Goal: Use online tool/utility: Utilize a website feature to perform a specific function

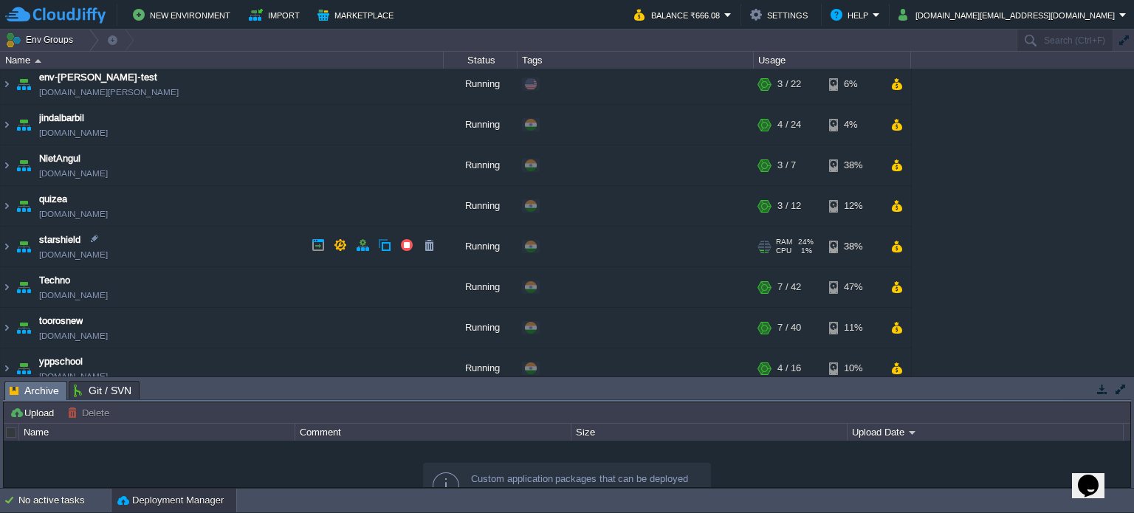
scroll to position [96, 0]
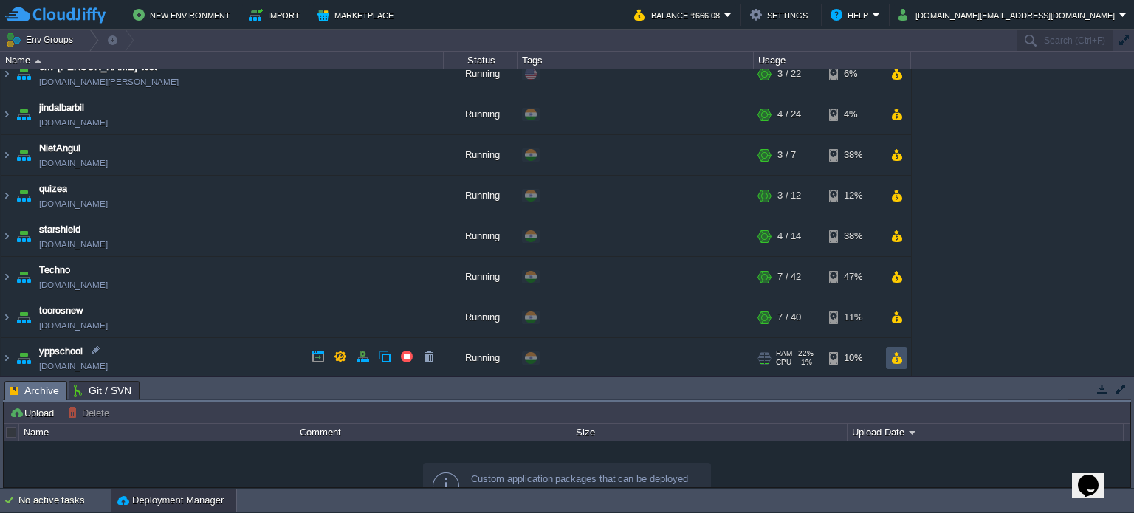
click at [891, 351] on button "button" at bounding box center [897, 357] width 13 height 13
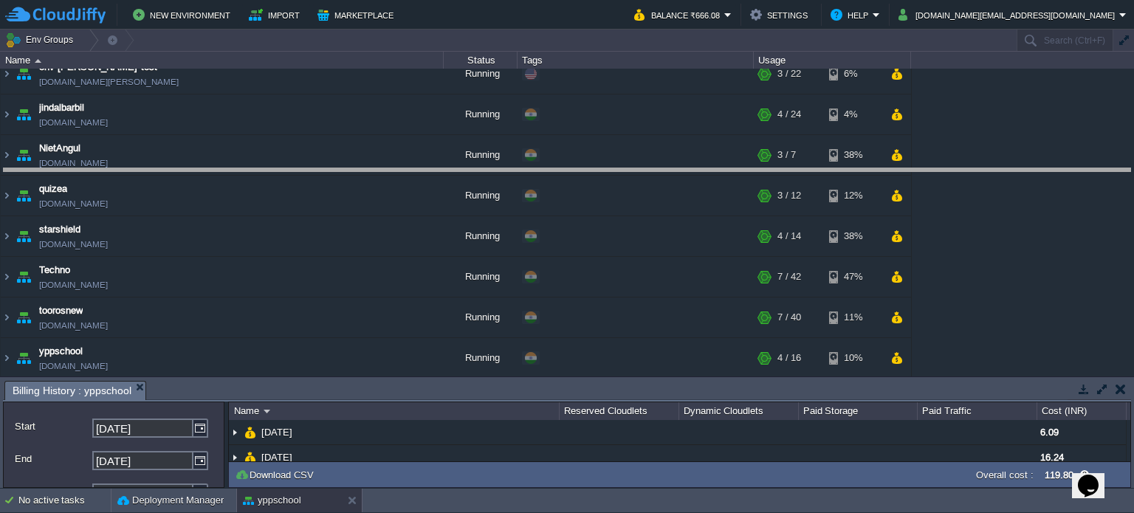
drag, startPoint x: 824, startPoint y: 401, endPoint x: 845, endPoint y: 188, distance: 213.7
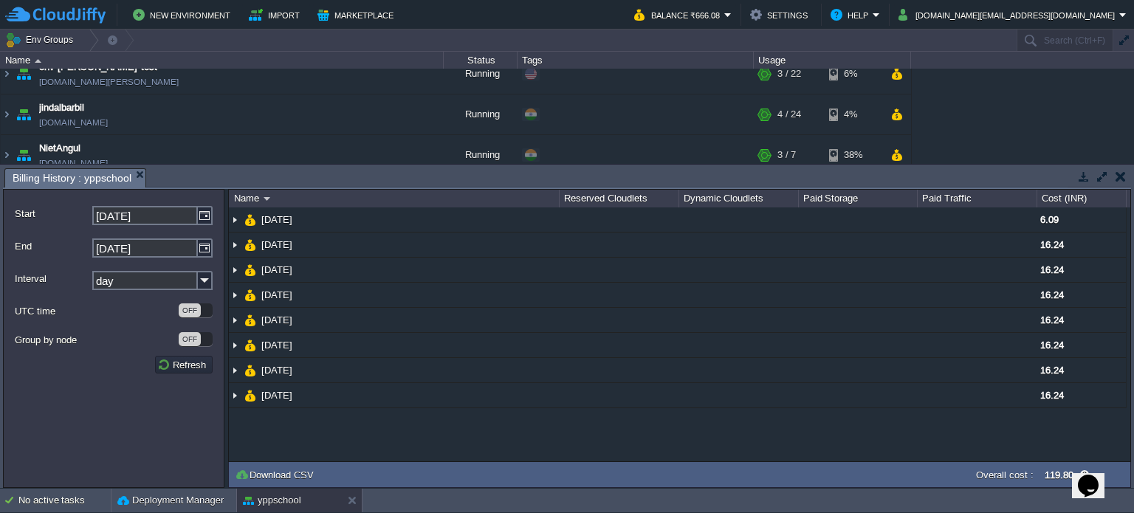
click at [1125, 171] on button "button" at bounding box center [1121, 176] width 10 height 13
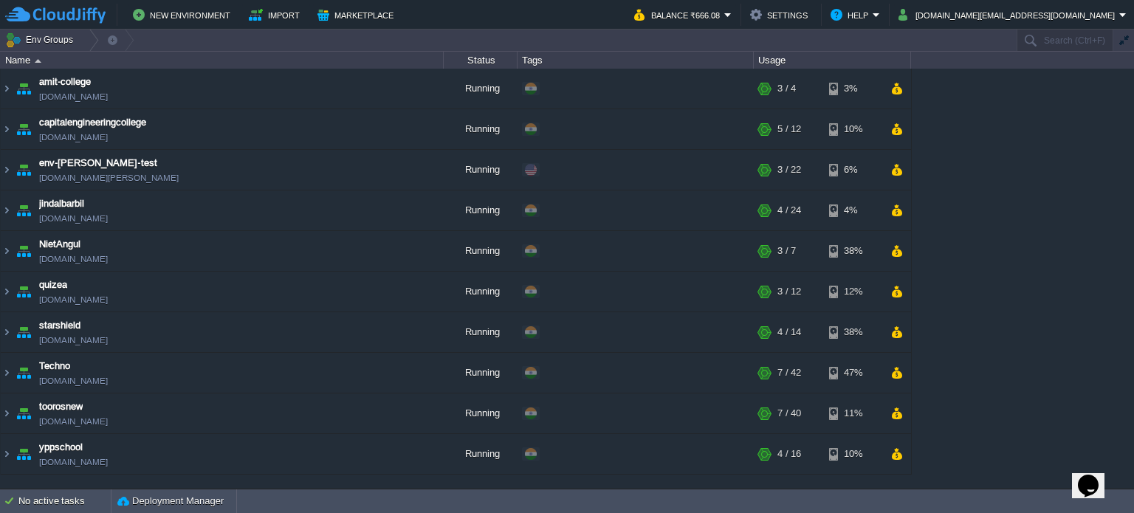
scroll to position [0, 0]
click at [900, 411] on button "button" at bounding box center [897, 413] width 13 height 13
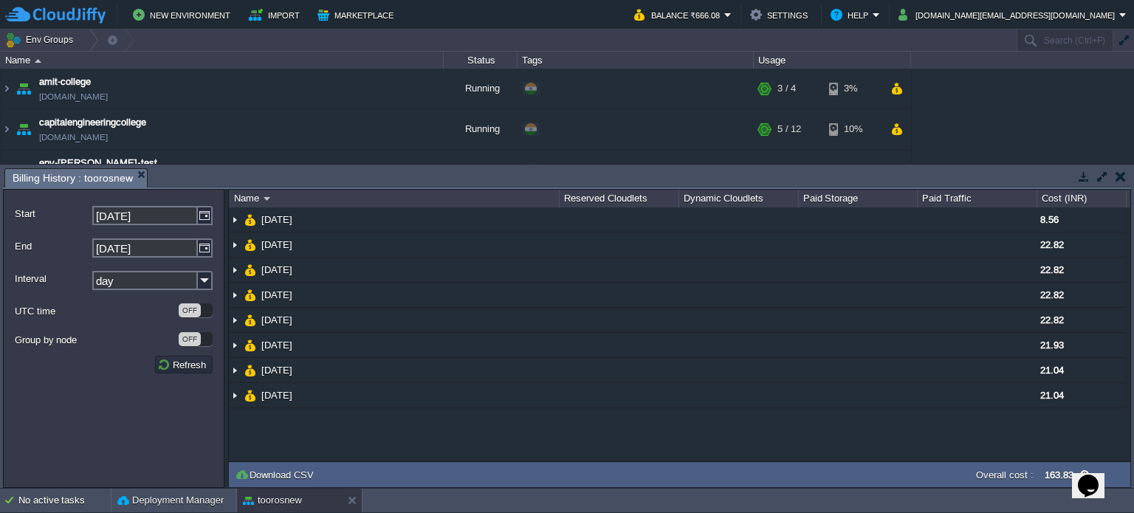
click at [1118, 176] on button "button" at bounding box center [1121, 176] width 10 height 13
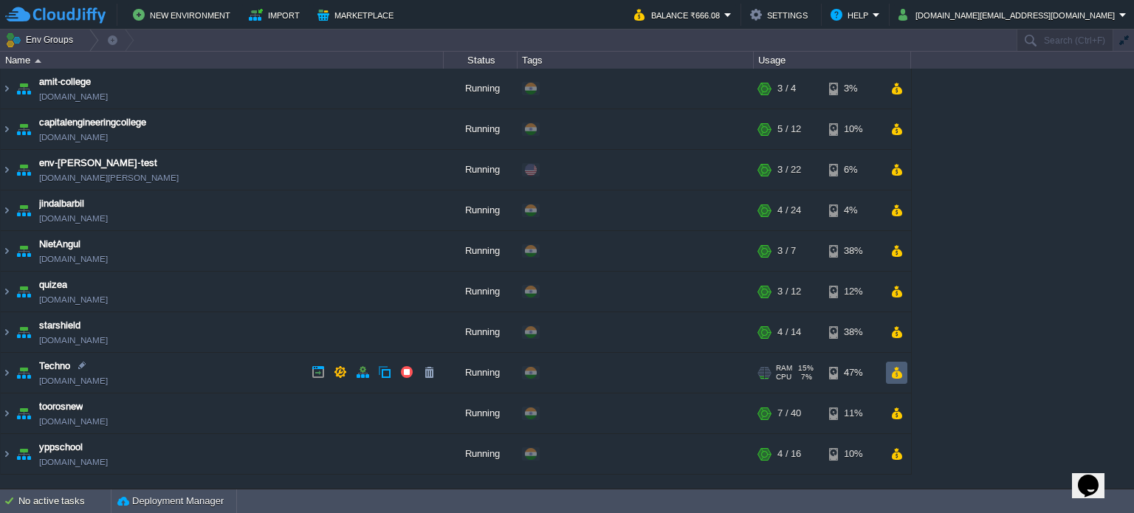
click at [892, 373] on button "button" at bounding box center [897, 372] width 13 height 13
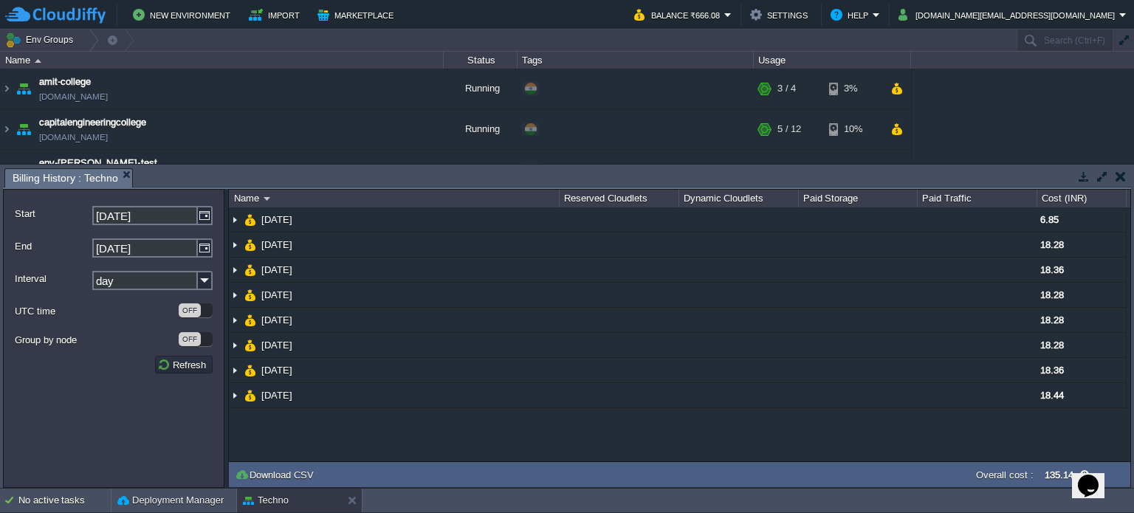
click at [1123, 171] on button "button" at bounding box center [1121, 176] width 10 height 13
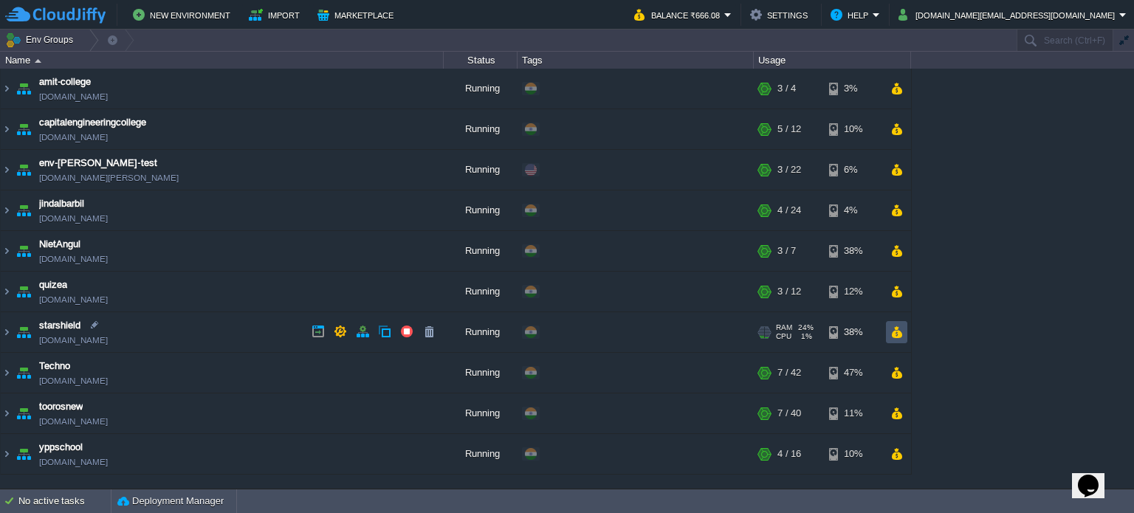
click at [899, 329] on button "button" at bounding box center [897, 332] width 13 height 13
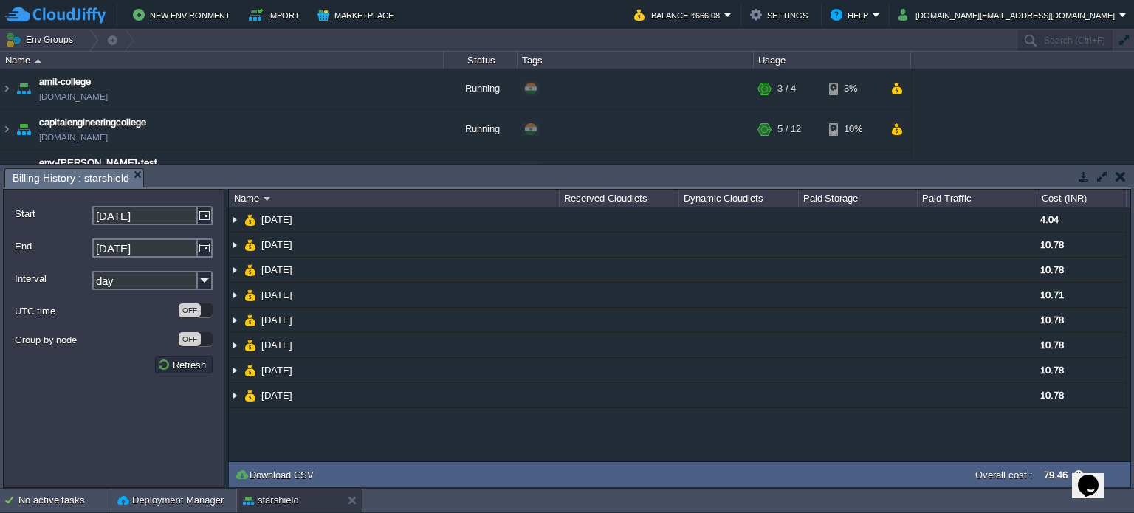
click at [1119, 174] on button "button" at bounding box center [1121, 176] width 10 height 13
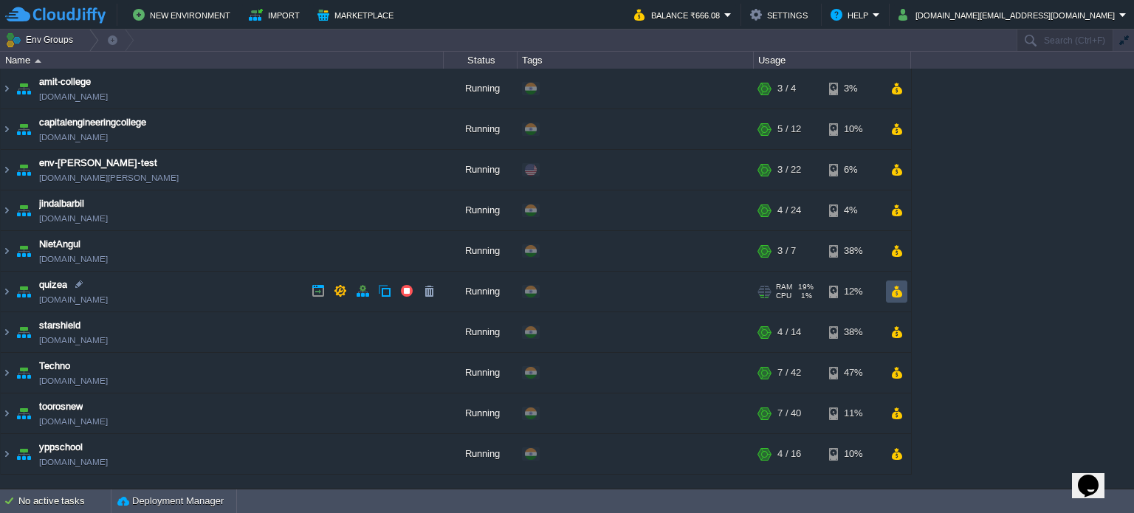
click at [895, 289] on button "button" at bounding box center [897, 291] width 13 height 13
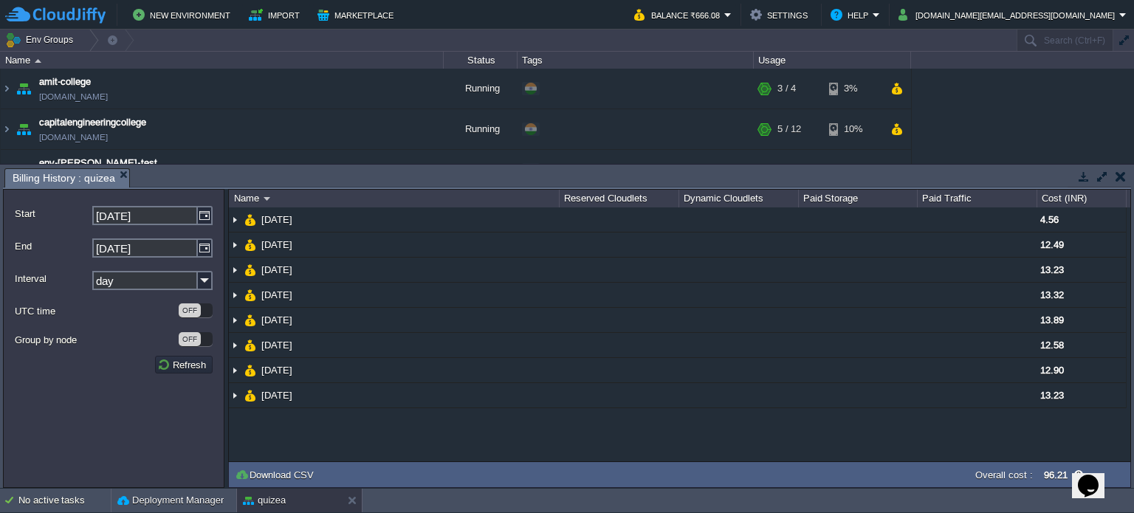
click at [1116, 178] on button "button" at bounding box center [1121, 176] width 10 height 13
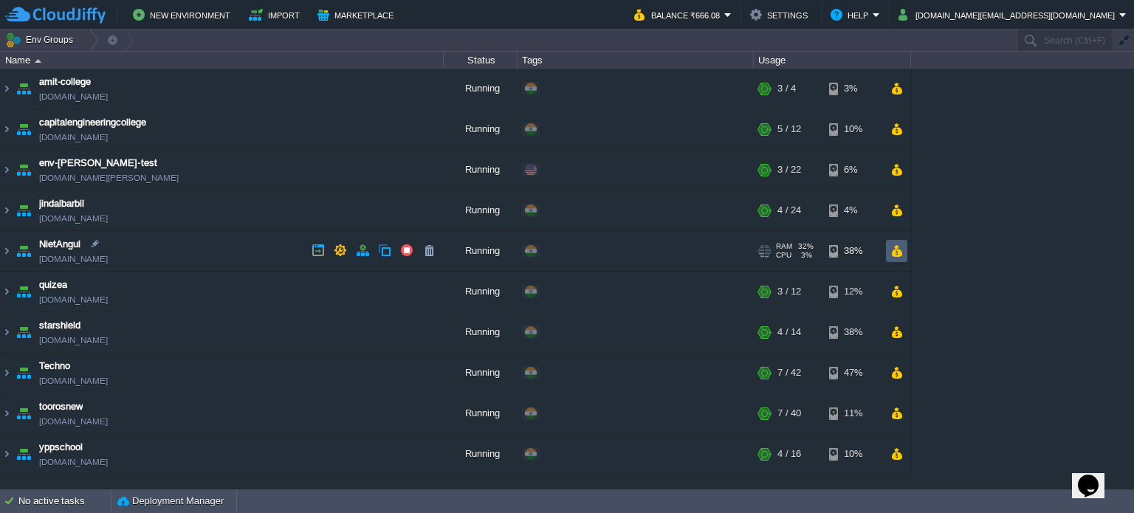
click at [899, 244] on button "button" at bounding box center [897, 250] width 13 height 13
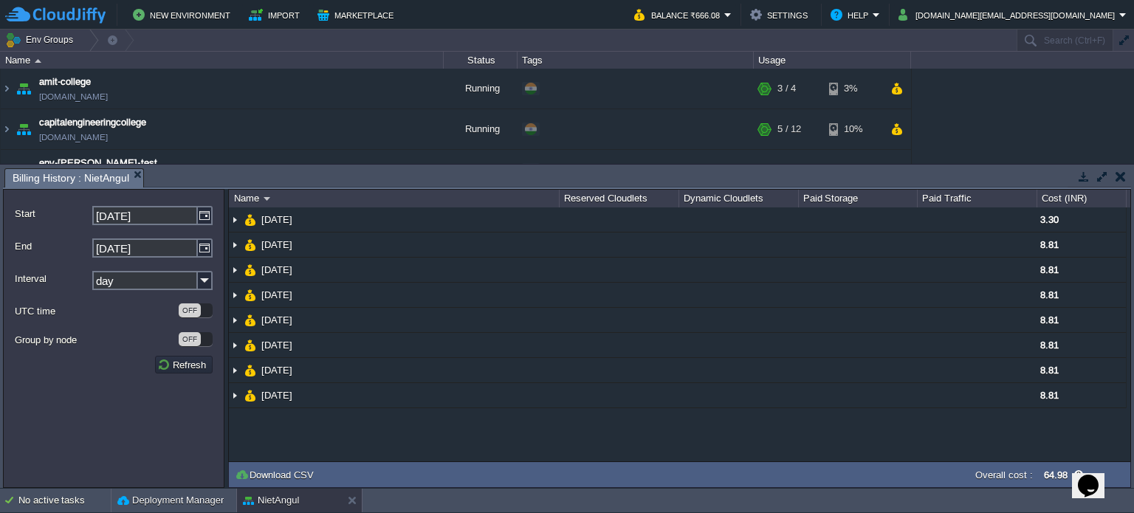
click at [1125, 181] on button "button" at bounding box center [1121, 176] width 10 height 13
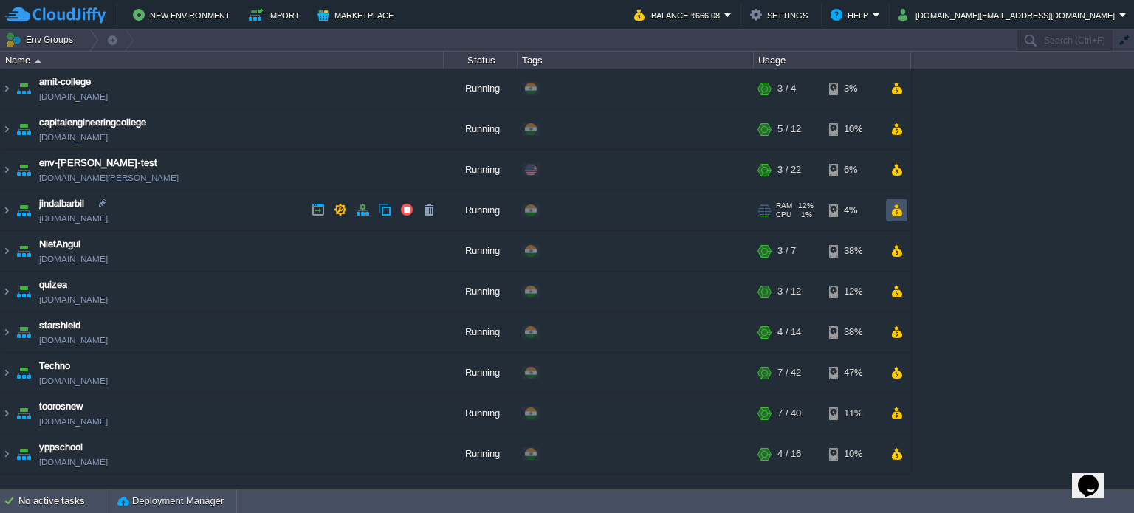
click at [902, 206] on button "button" at bounding box center [897, 210] width 13 height 13
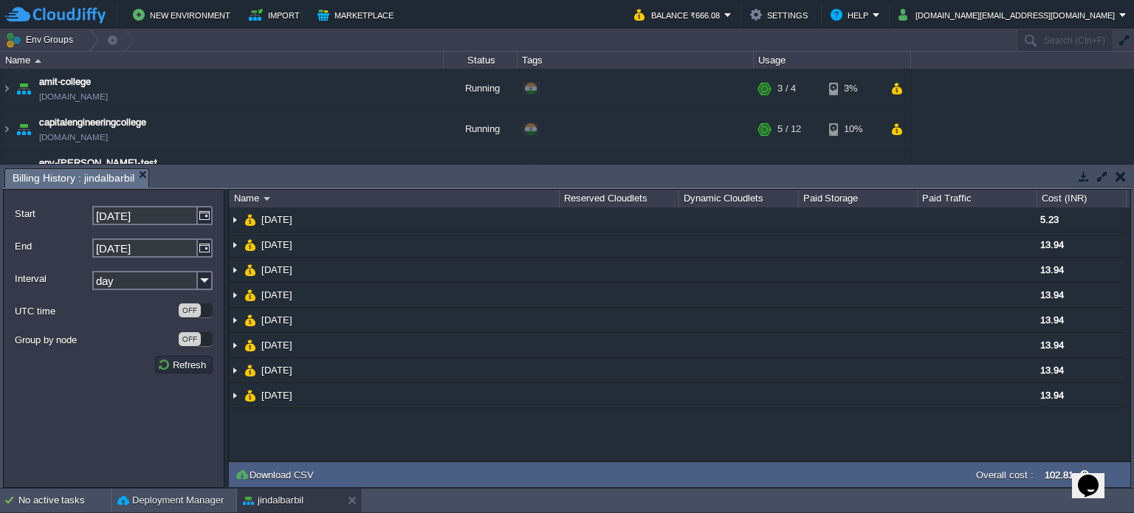
click at [1124, 178] on button "button" at bounding box center [1121, 176] width 10 height 13
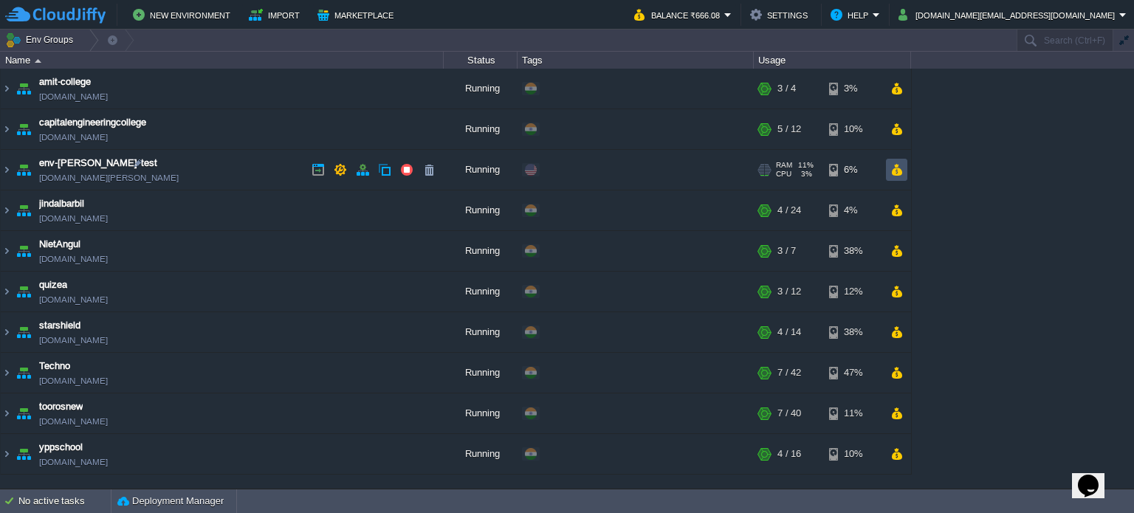
click at [896, 163] on button "button" at bounding box center [897, 169] width 13 height 13
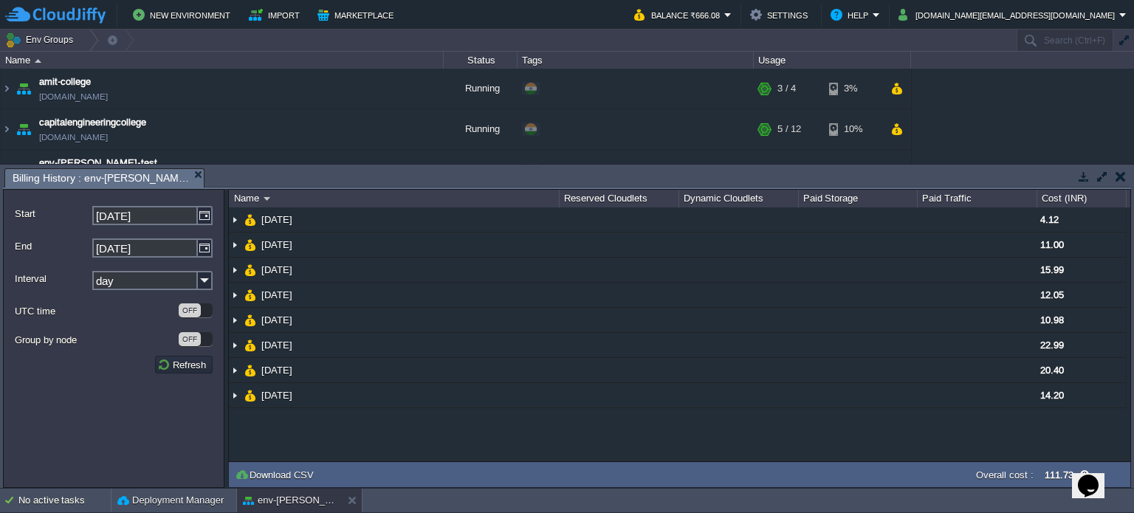
click at [1122, 176] on button "button" at bounding box center [1121, 176] width 10 height 13
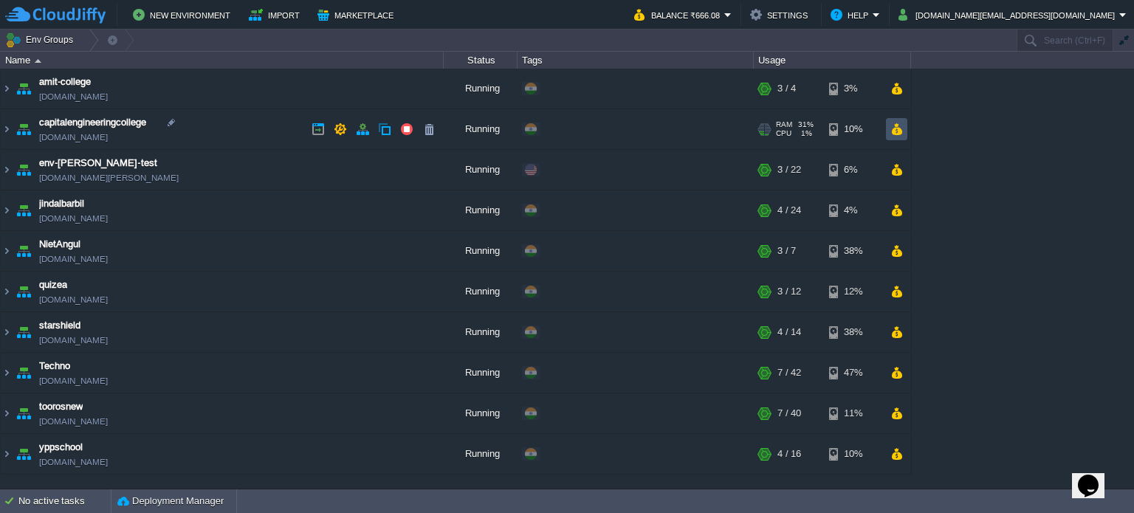
click at [895, 129] on button "button" at bounding box center [897, 129] width 13 height 13
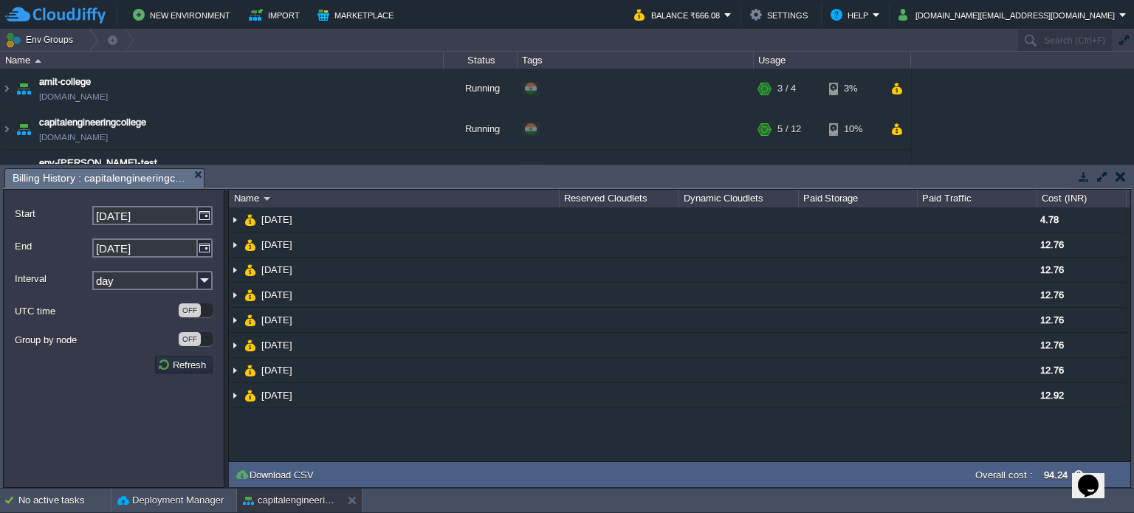
click at [1122, 178] on button "button" at bounding box center [1121, 176] width 10 height 13
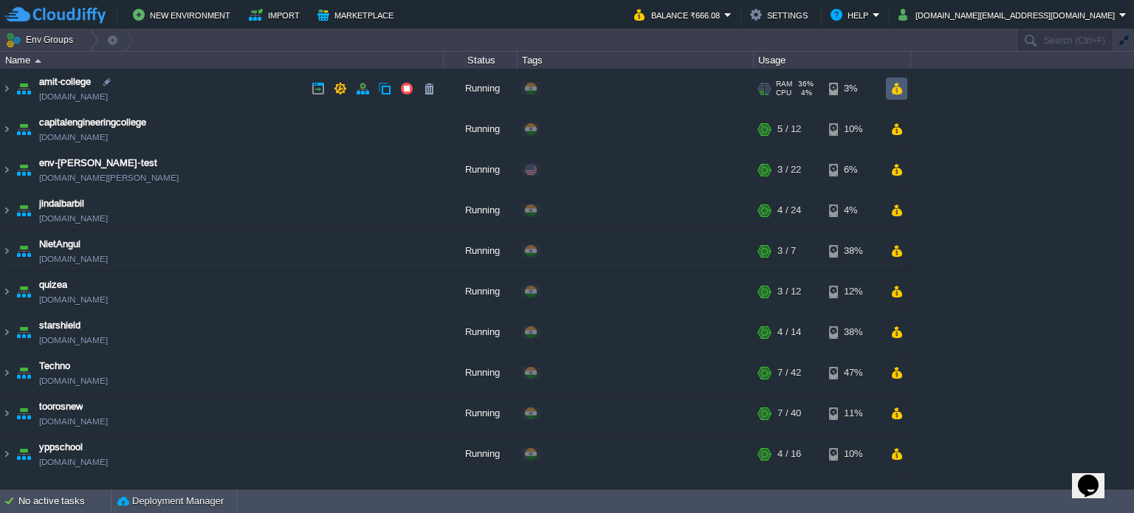
click at [889, 91] on td at bounding box center [896, 89] width 21 height 22
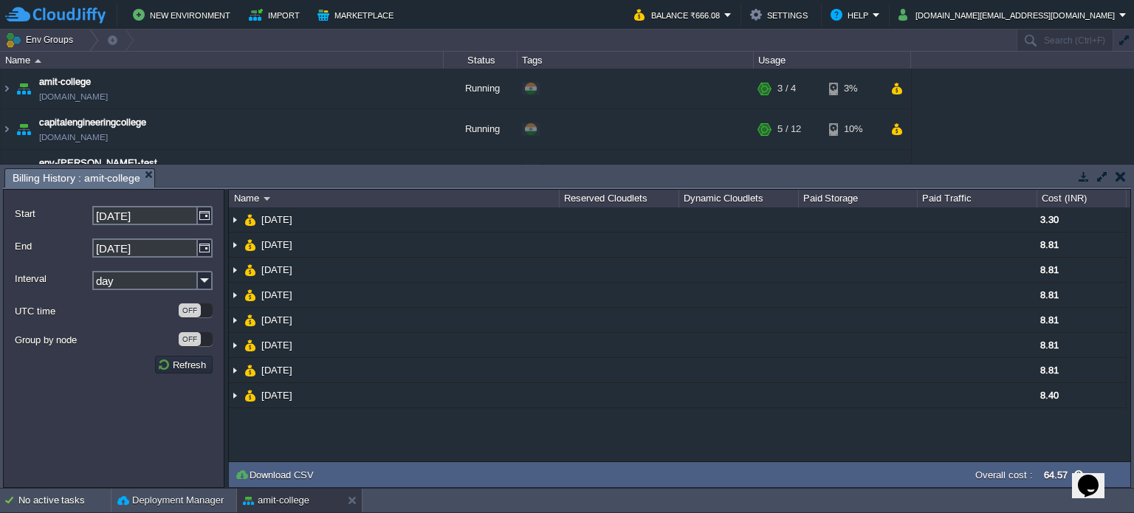
click at [1119, 179] on button "button" at bounding box center [1121, 176] width 10 height 13
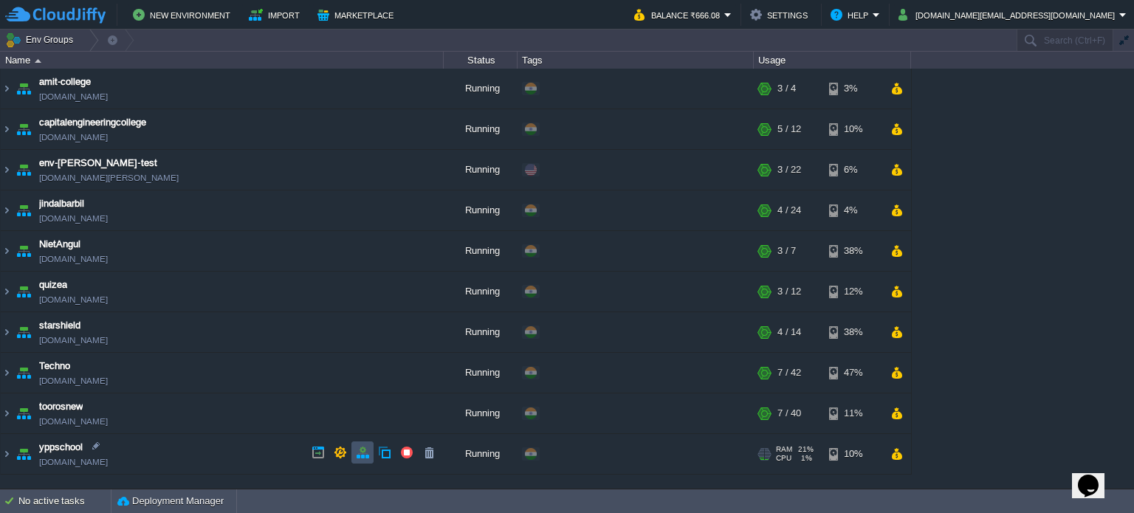
click at [360, 453] on button "button" at bounding box center [362, 452] width 13 height 13
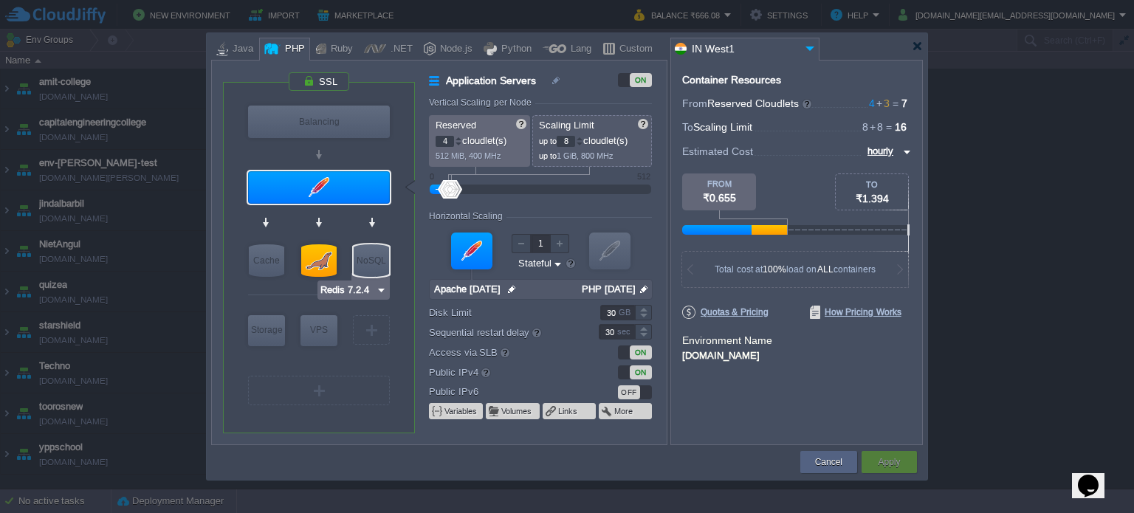
type input "MariaDB [DATE]"
click at [332, 261] on div at bounding box center [318, 260] width 35 height 32
type input "SQL Databases"
type input "3"
type input "MariaDB [DATE]"
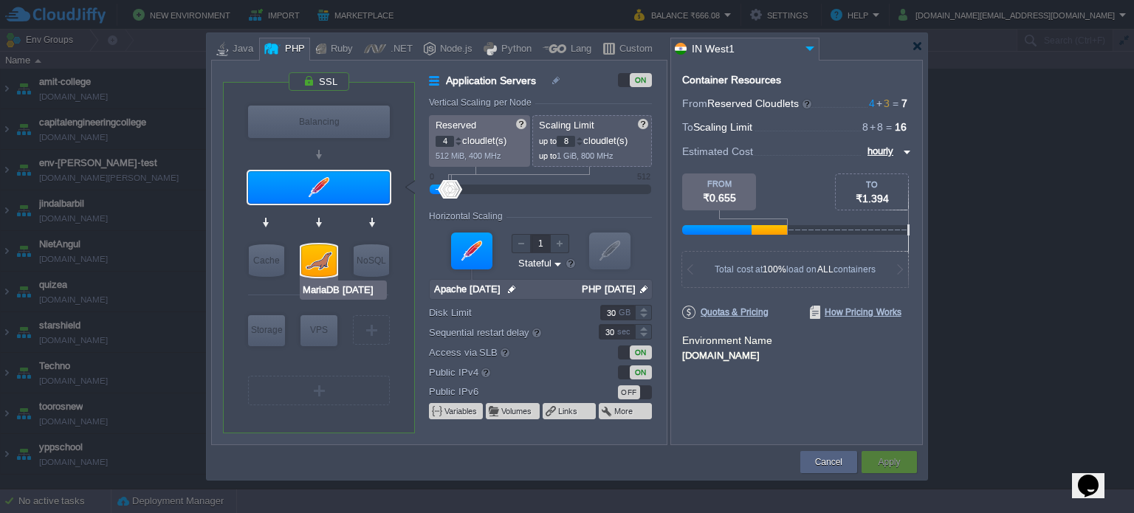
type input "null"
type input "[DATE]"
type input "Stateless"
type input "200"
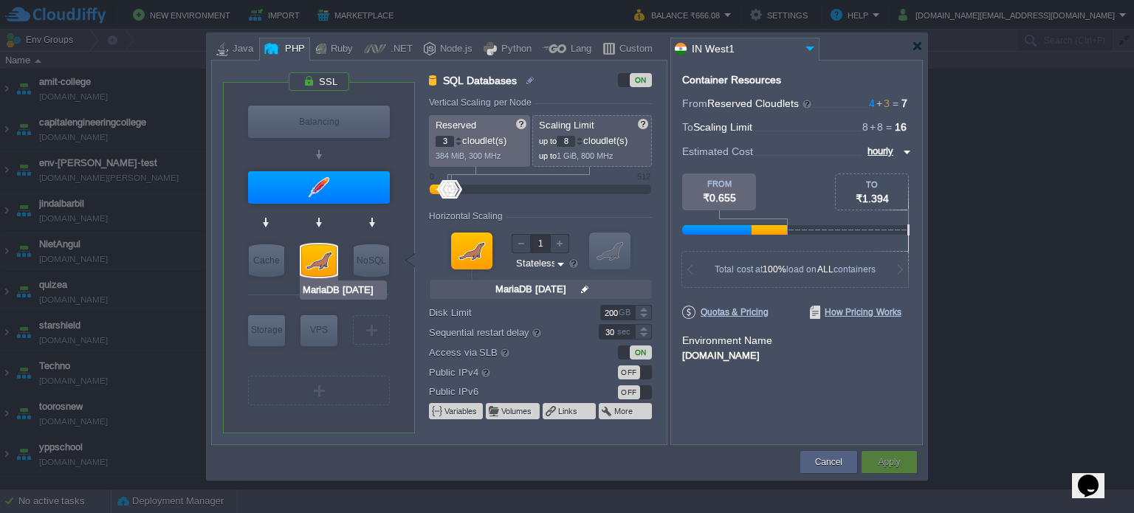
type input "Redis 7.2.4"
click at [583, 137] on div at bounding box center [579, 138] width 7 height 5
type input "12"
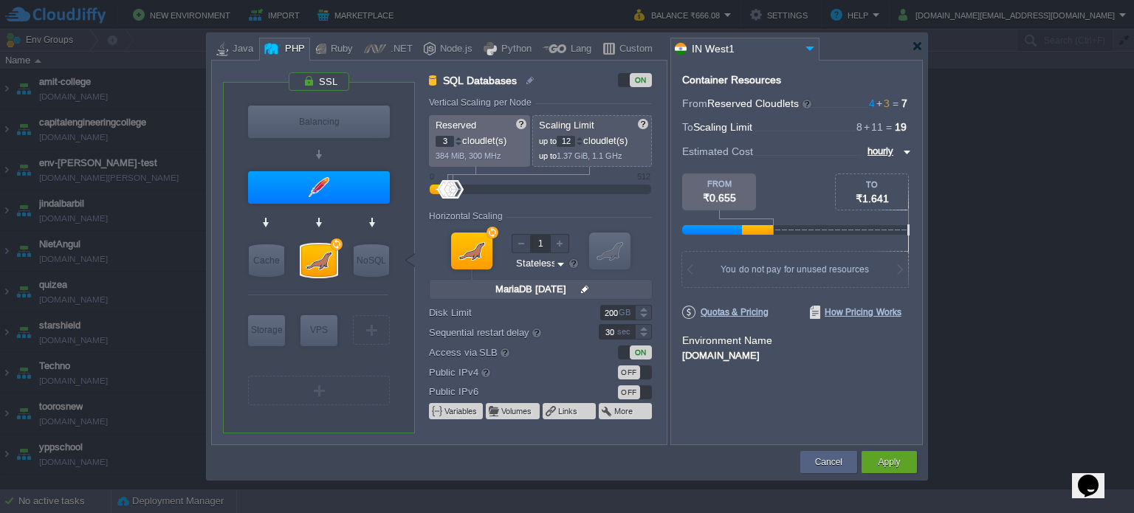
click at [583, 137] on div at bounding box center [579, 138] width 7 height 5
click at [887, 455] on button "Apply" at bounding box center [889, 462] width 22 height 15
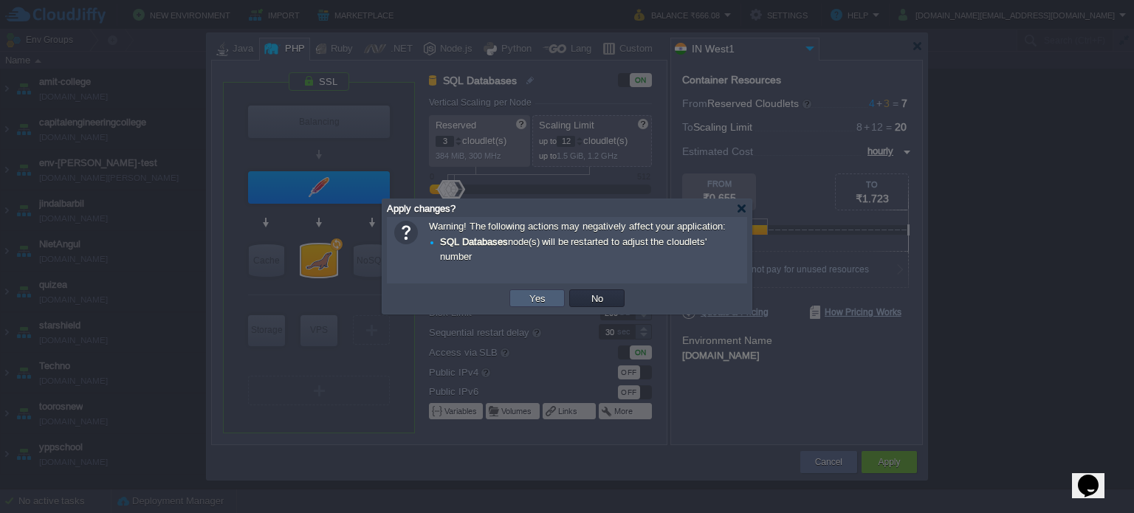
click at [546, 298] on button "Yes" at bounding box center [537, 298] width 25 height 13
